Goal: Information Seeking & Learning: Learn about a topic

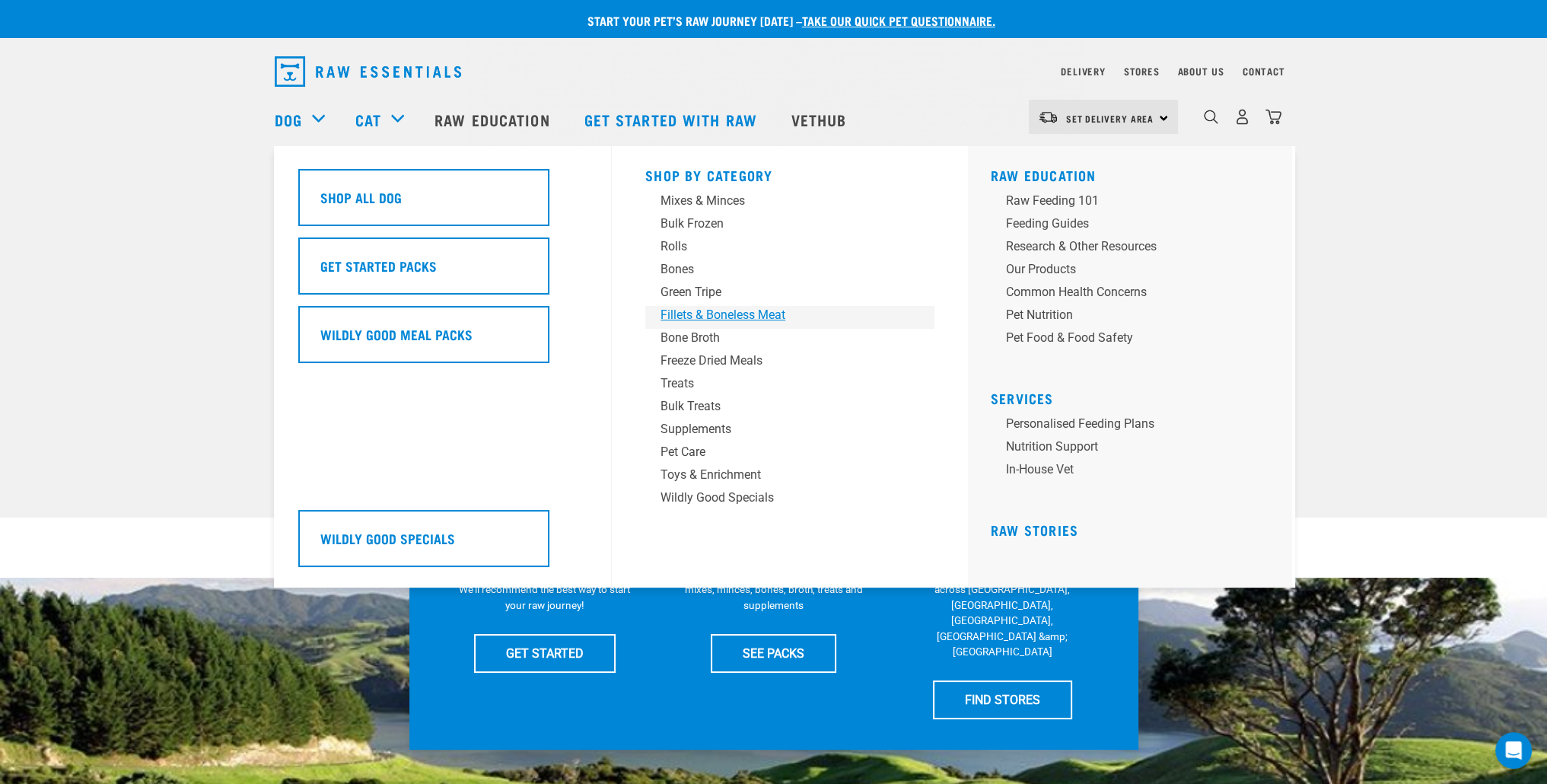
click at [728, 317] on div "Fillets & Boneless Meat" at bounding box center [779, 314] width 237 height 18
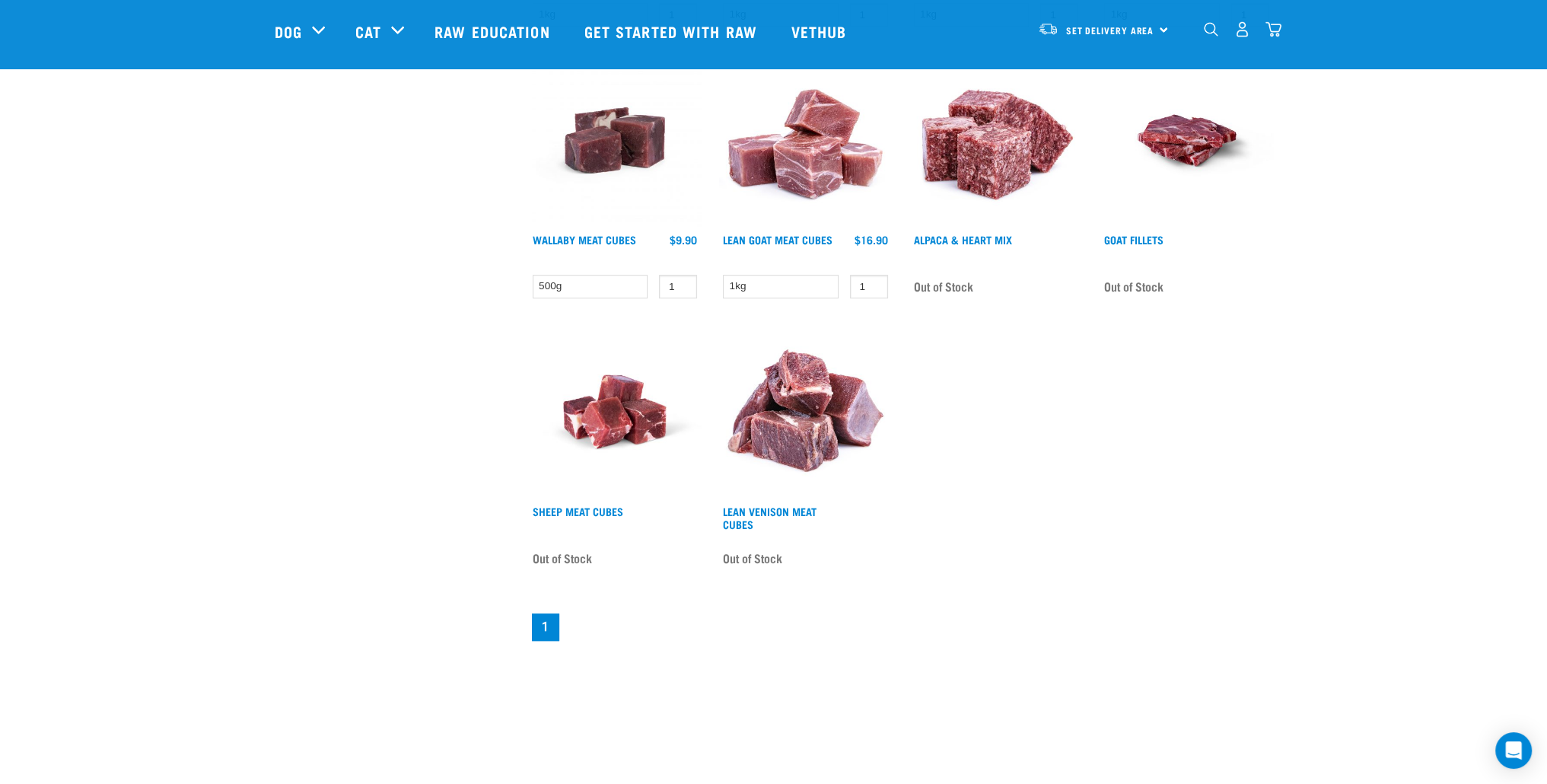
scroll to position [989, 0]
click at [570, 415] on img at bounding box center [615, 411] width 172 height 172
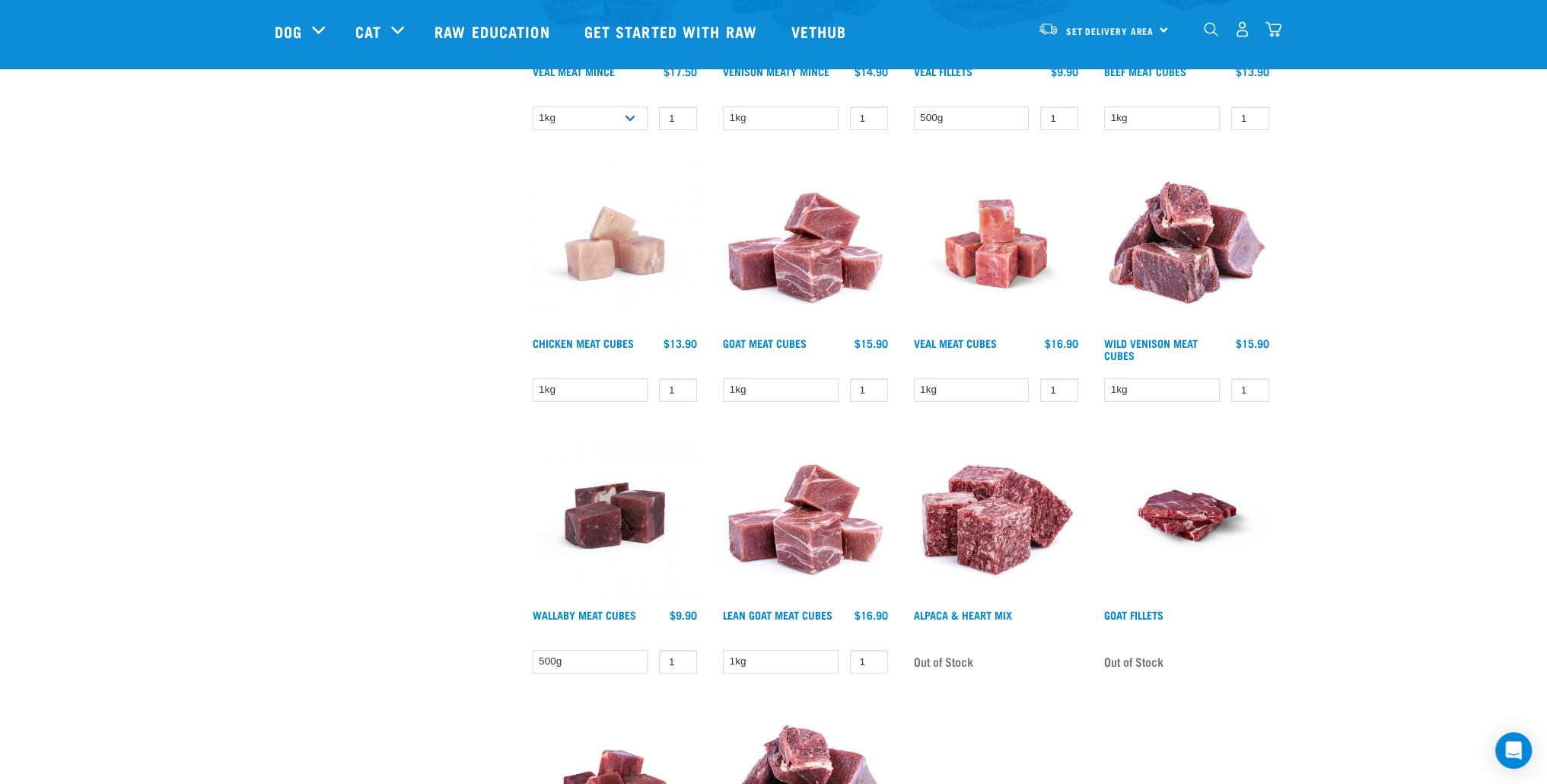
scroll to position [417, 0]
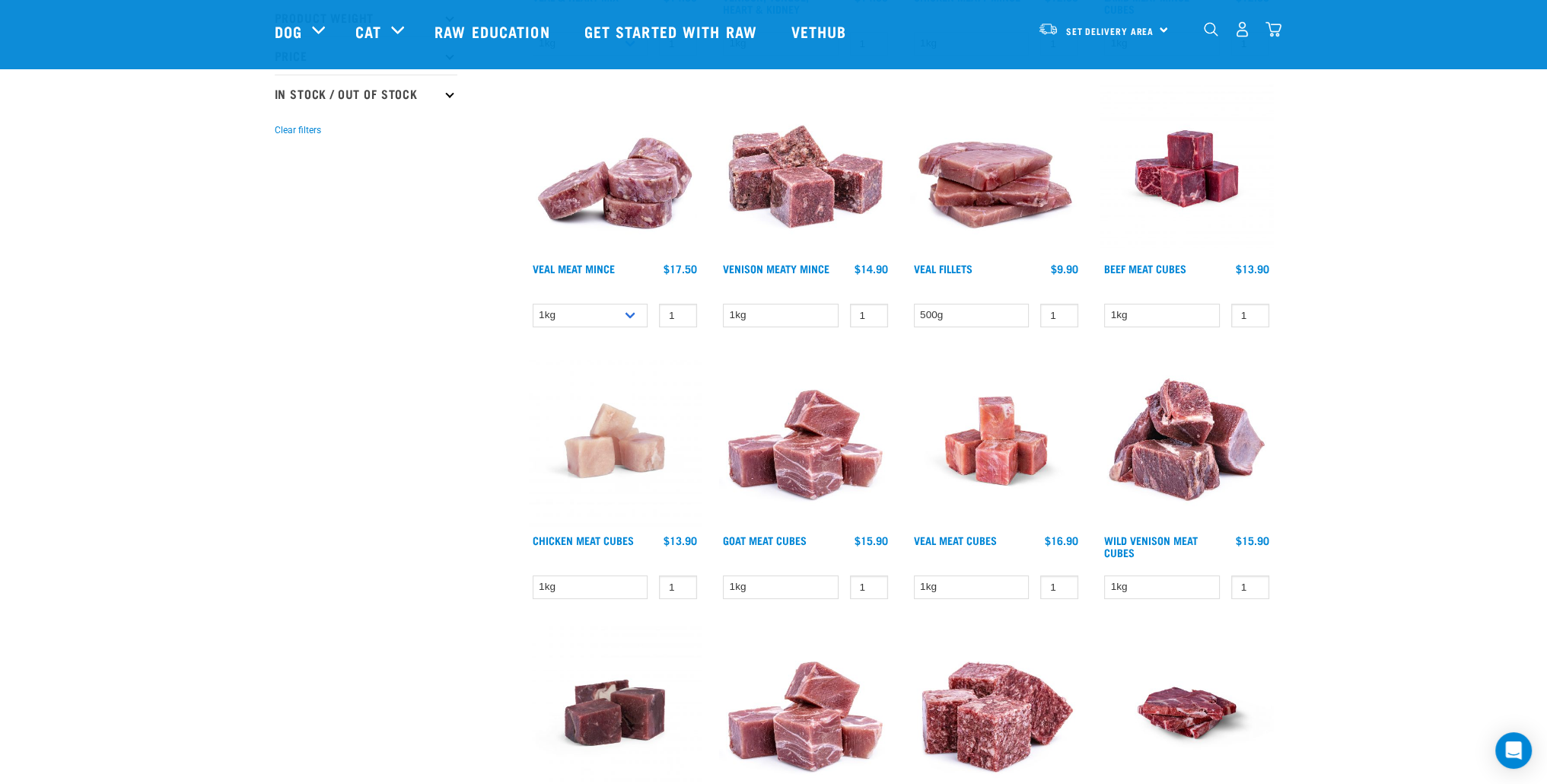
click at [1248, 173] on img at bounding box center [1187, 169] width 172 height 172
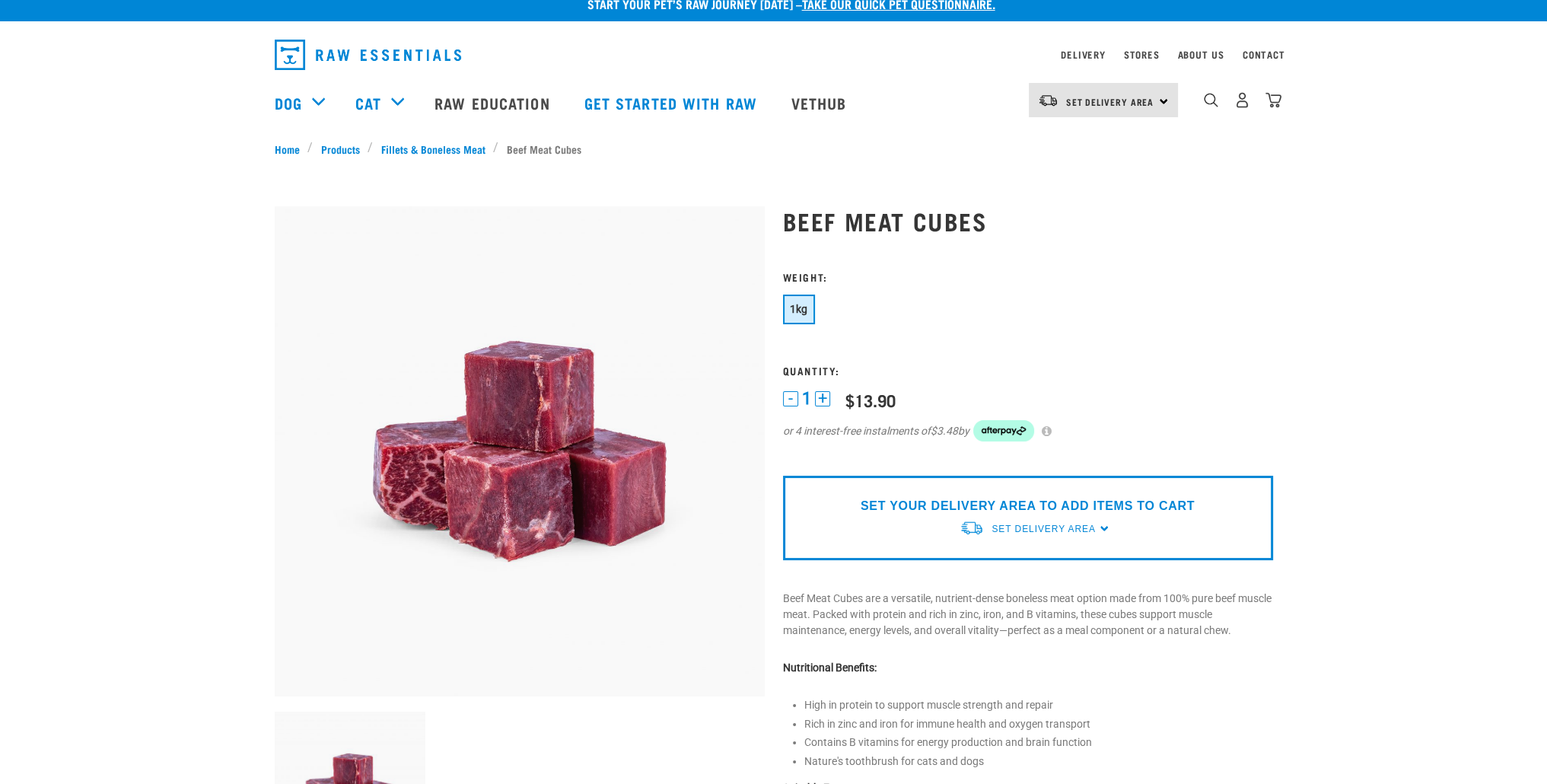
scroll to position [456, 0]
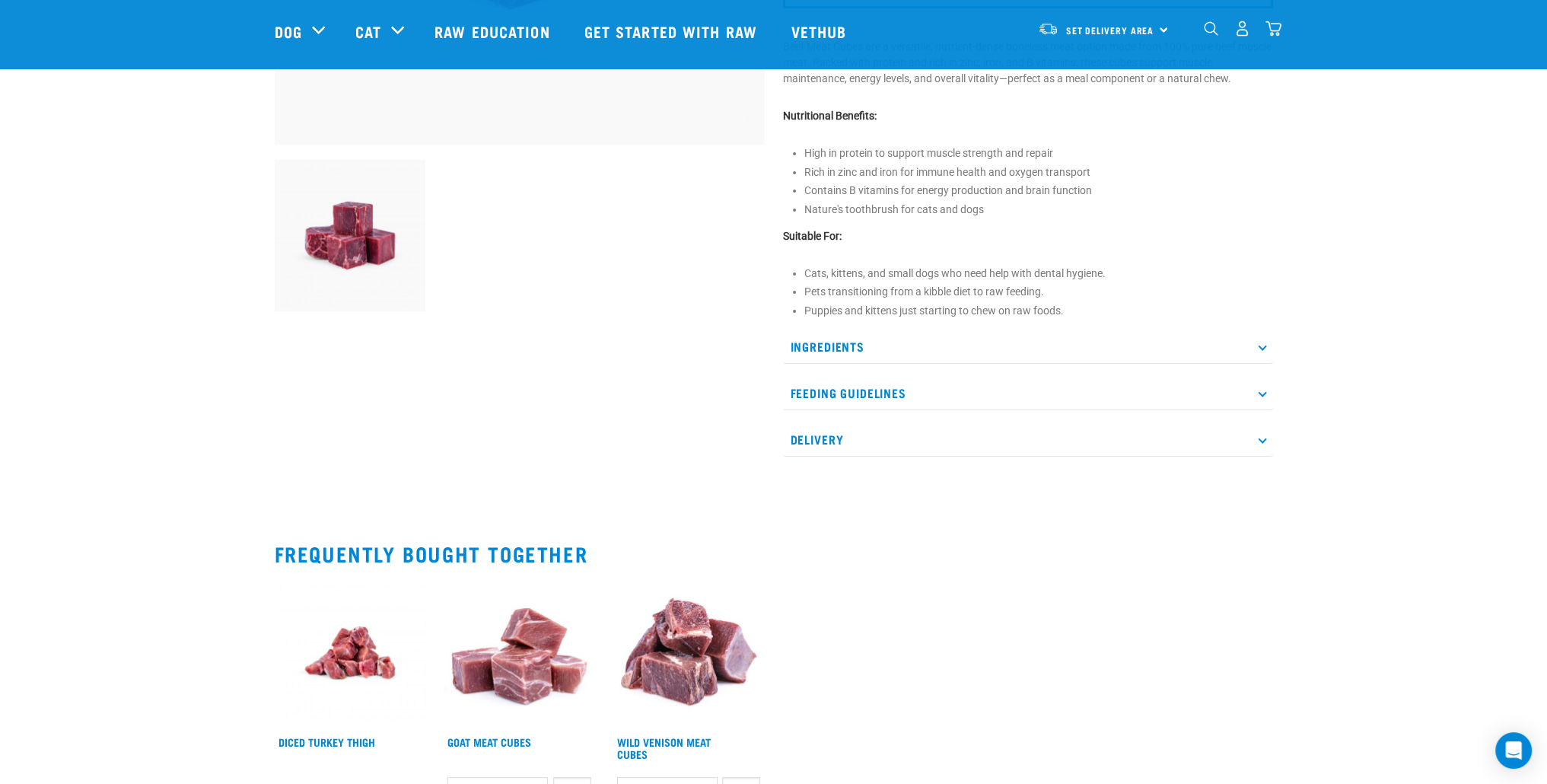
click at [1109, 385] on p "Feeding Guidelines" at bounding box center [1028, 393] width 490 height 34
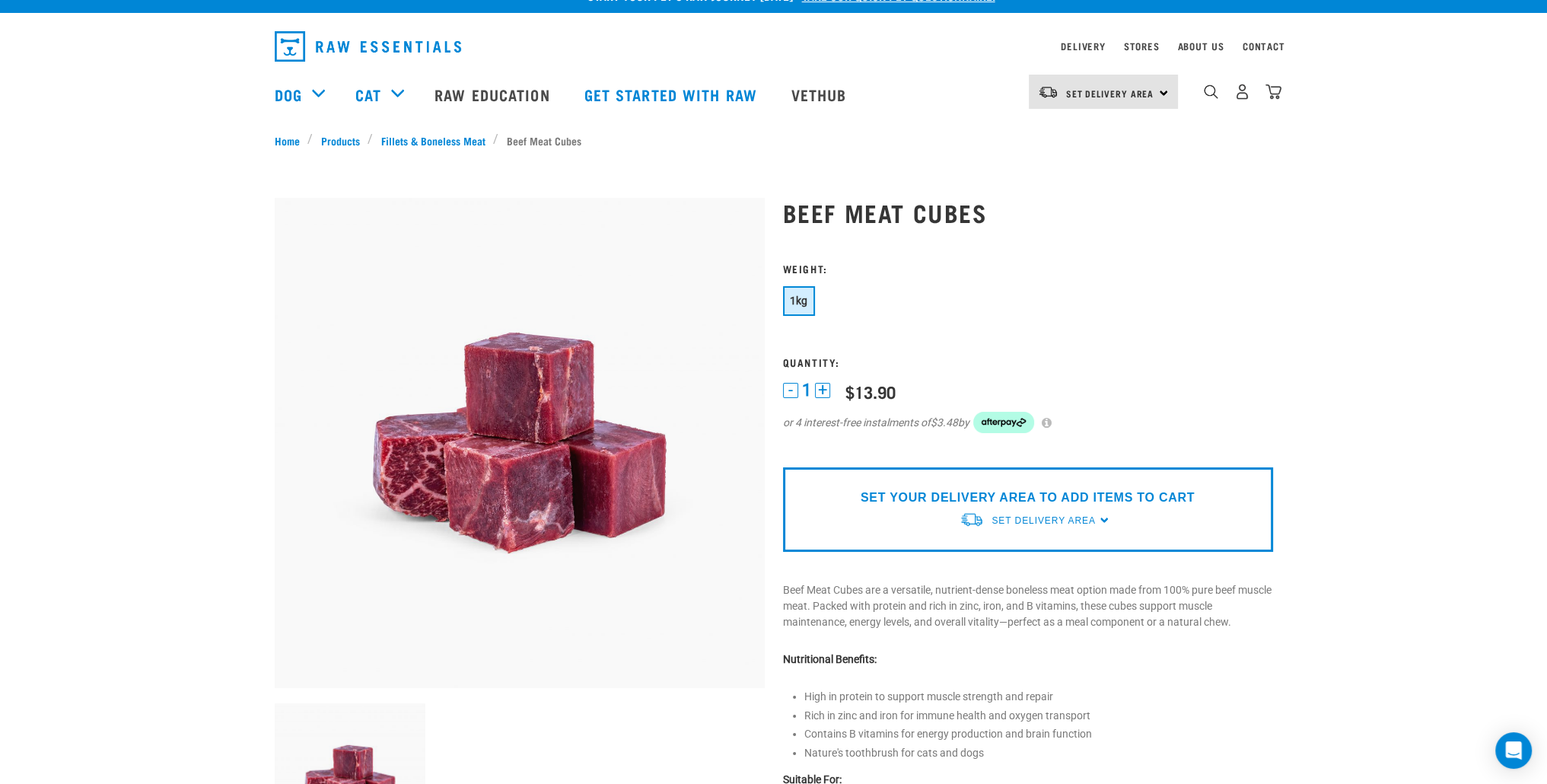
scroll to position [0, 0]
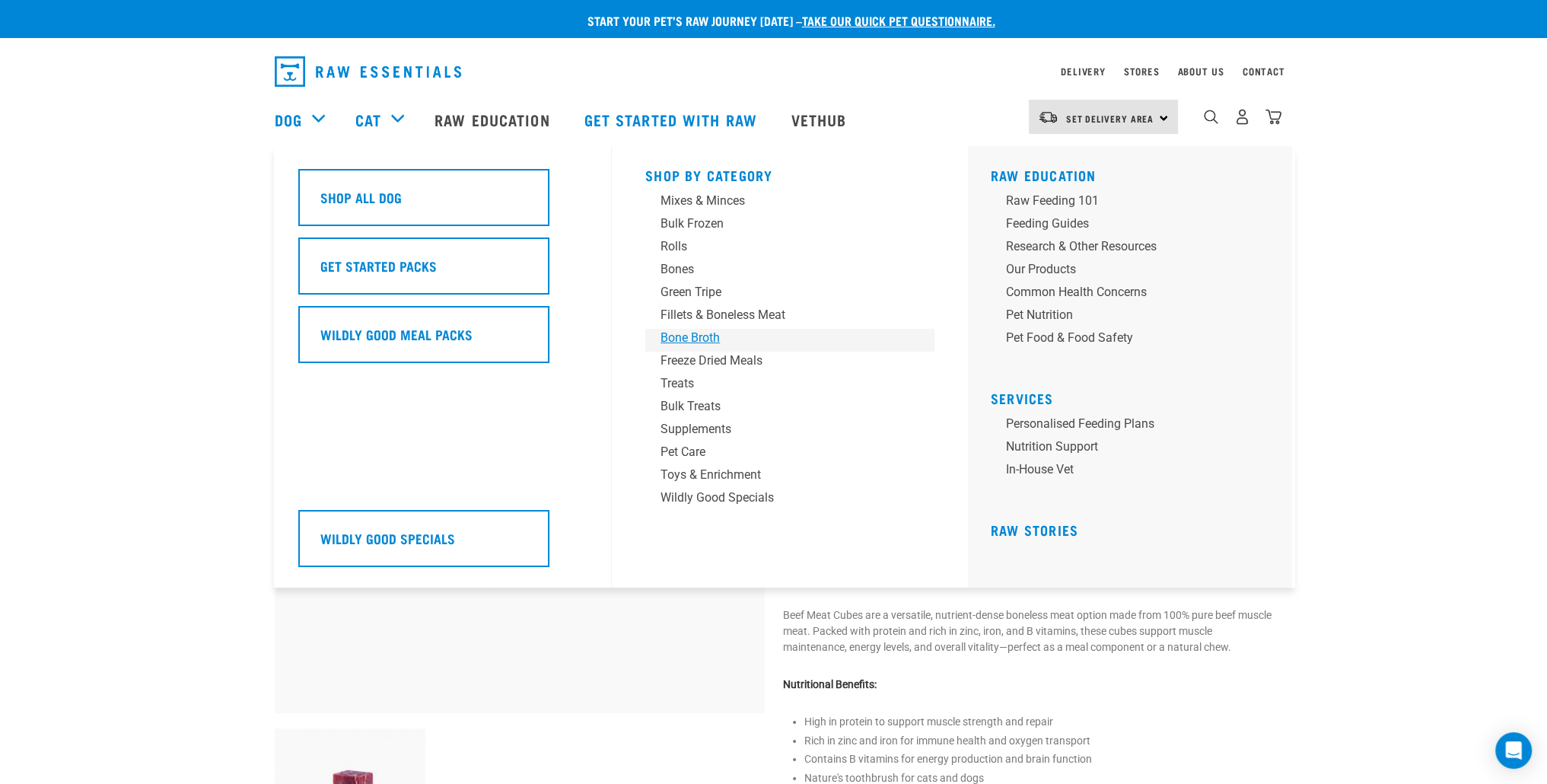
click at [701, 338] on div "Bone Broth" at bounding box center [779, 337] width 237 height 18
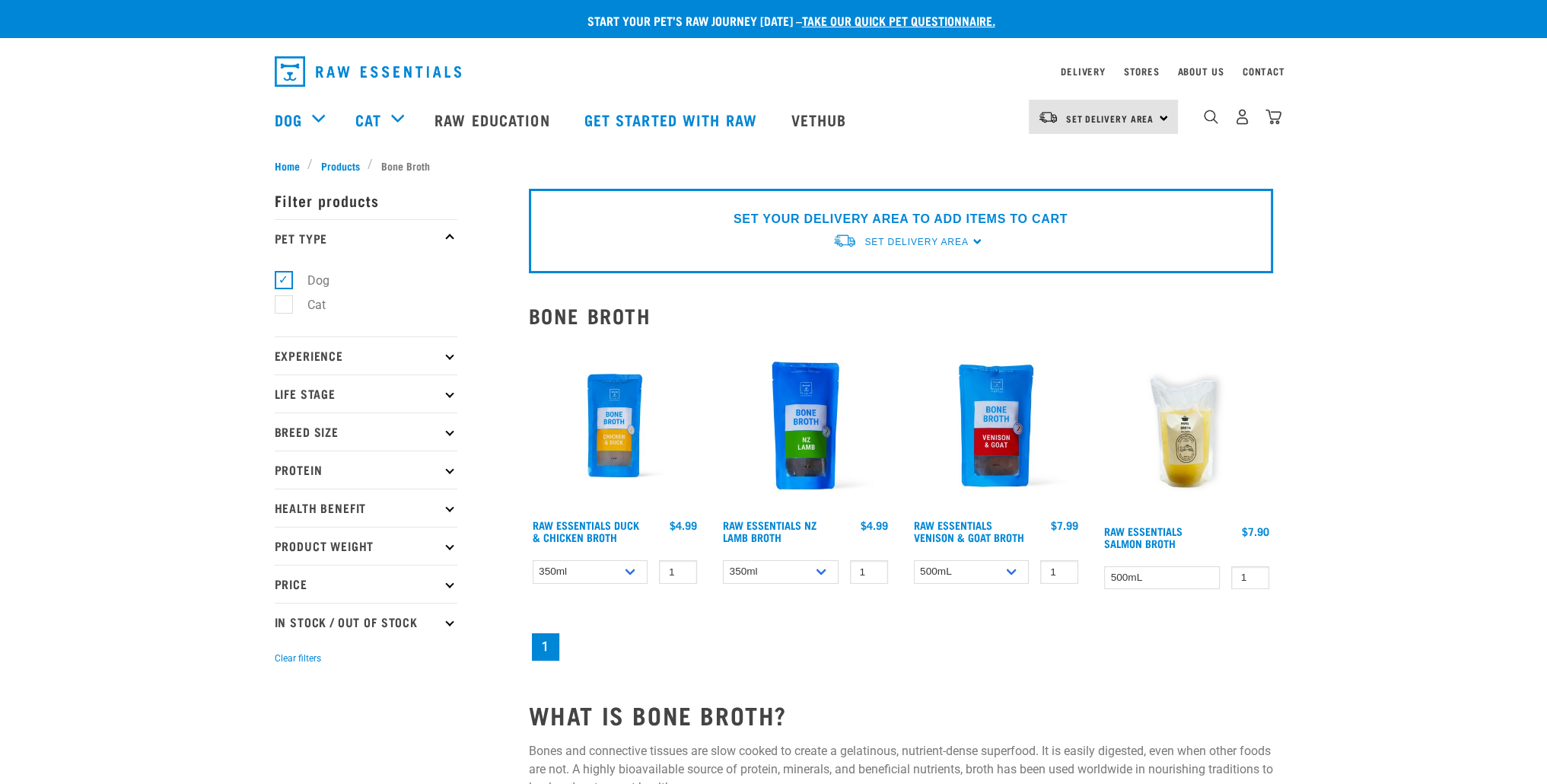
click at [613, 438] on img at bounding box center [615, 425] width 172 height 172
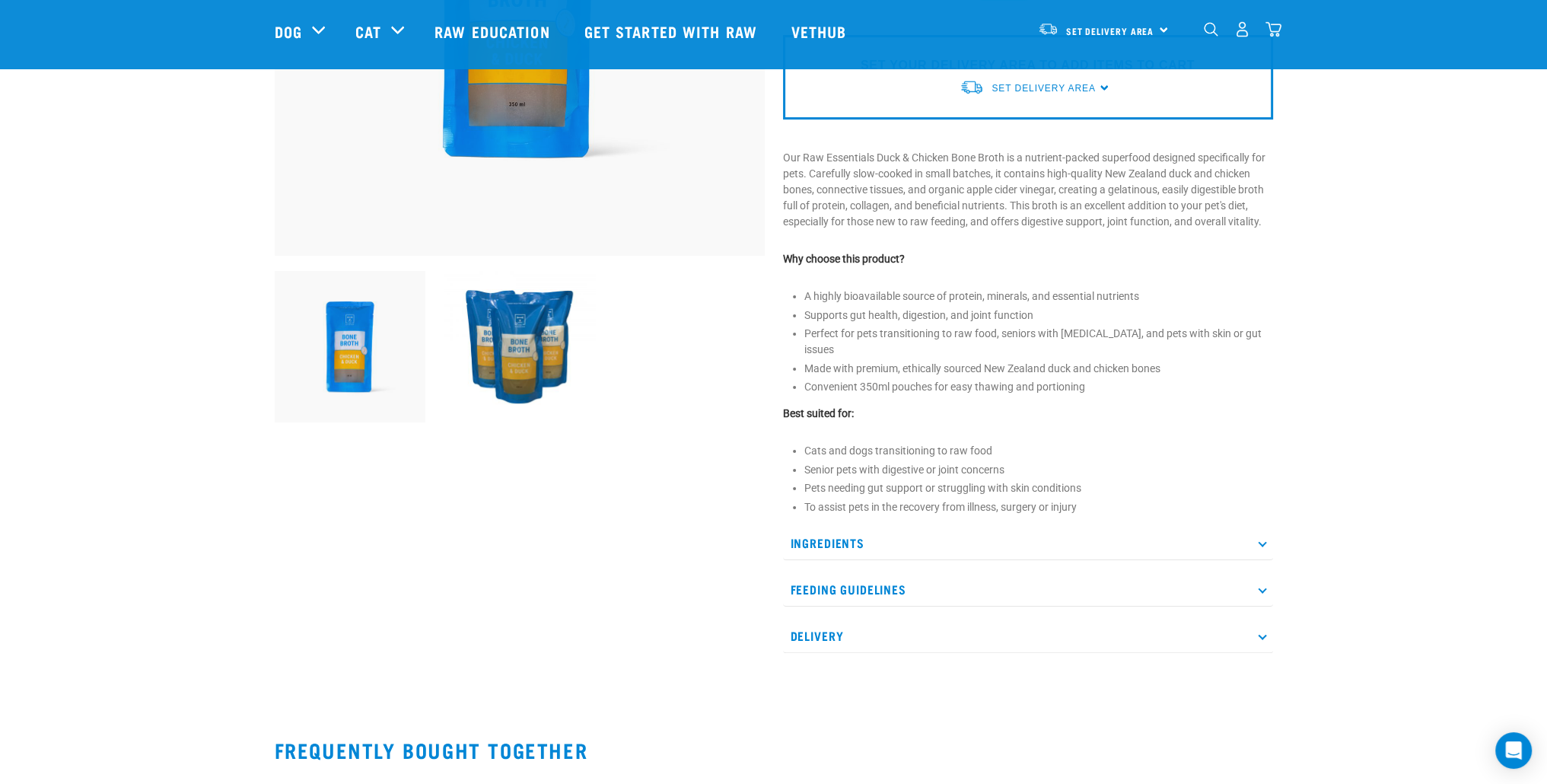
scroll to position [381, 0]
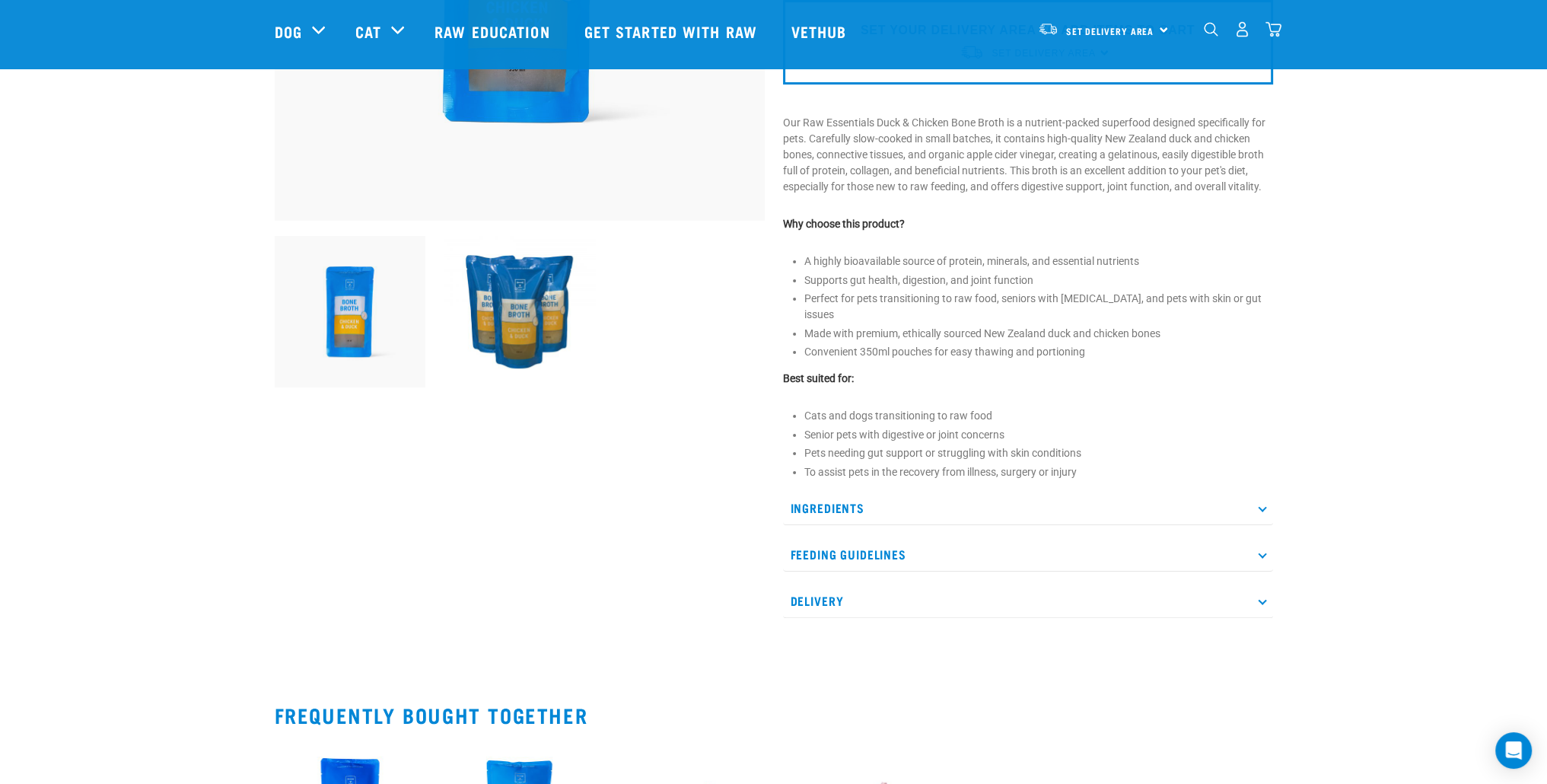
click at [956, 537] on p "Feeding Guidelines" at bounding box center [1028, 555] width 490 height 34
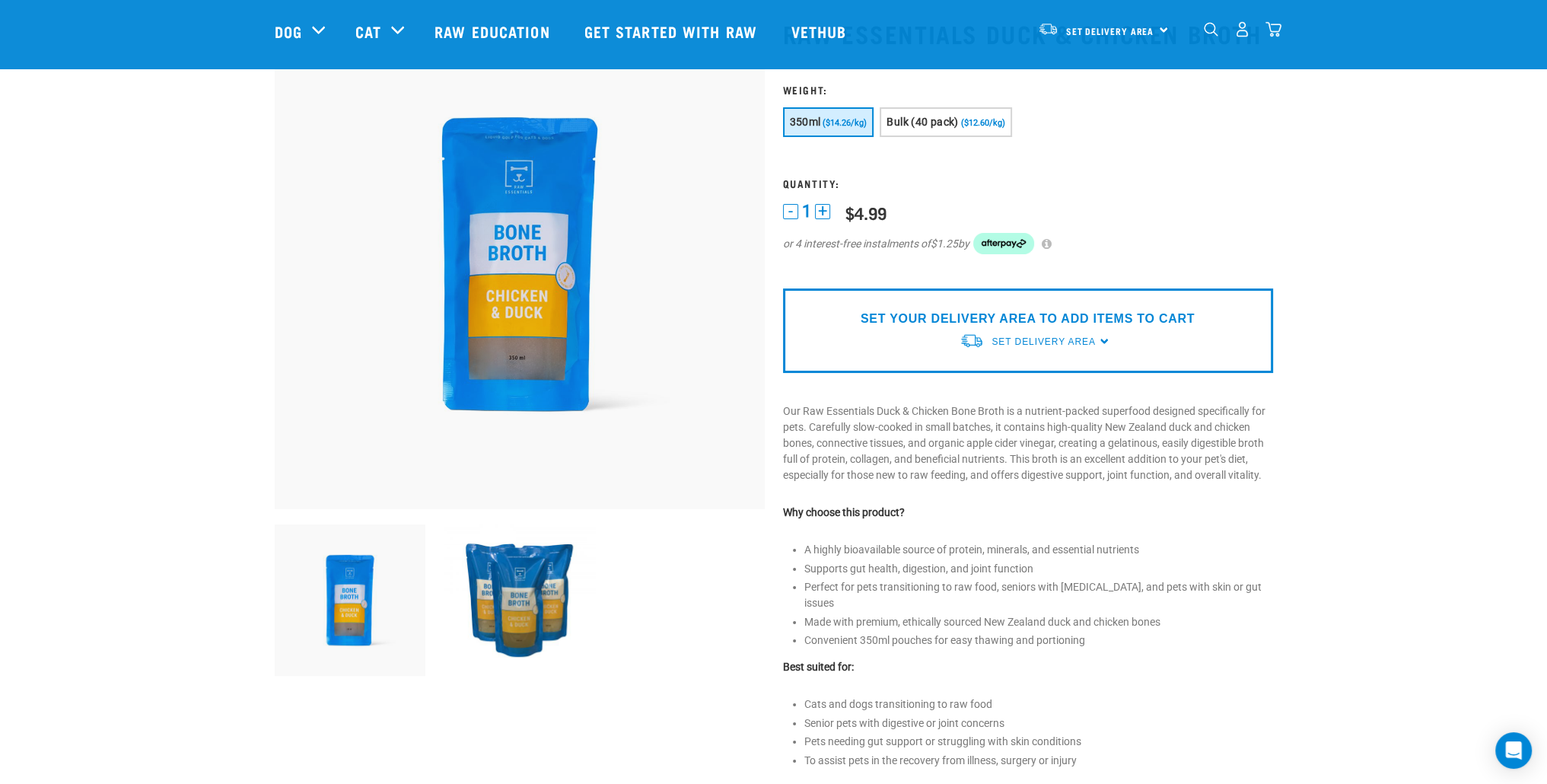
scroll to position [0, 0]
